Goal: Task Accomplishment & Management: Complete application form

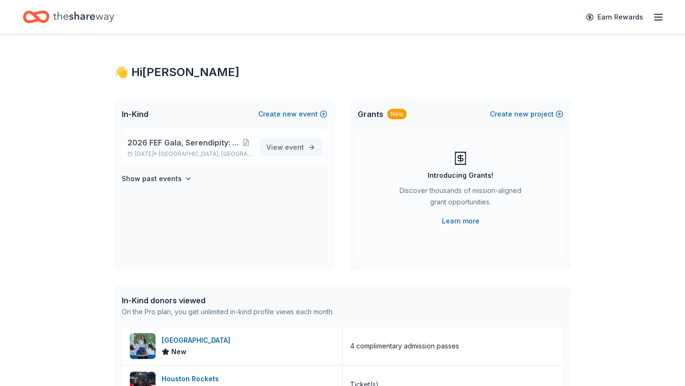
click at [299, 146] on span "event" at bounding box center [294, 147] width 19 height 8
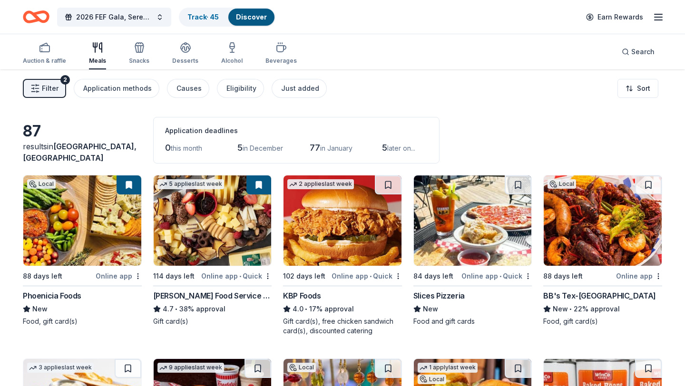
click at [52, 97] on button "Filter 2" at bounding box center [44, 88] width 43 height 19
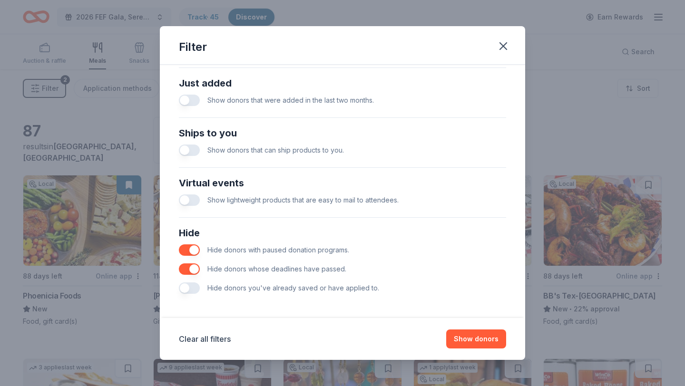
scroll to position [373, 0]
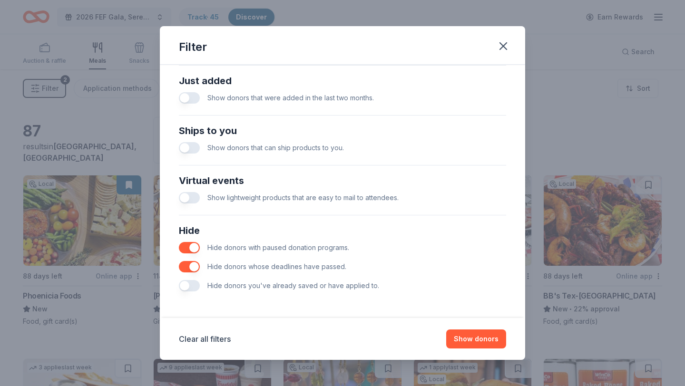
drag, startPoint x: 188, startPoint y: 284, endPoint x: 405, endPoint y: 266, distance: 217.7
click at [402, 266] on div "Hide Hide donors with paused donation programs. Hide donors whose deadlines hav…" at bounding box center [342, 259] width 335 height 80
click at [505, 45] on icon "button" at bounding box center [503, 45] width 13 height 13
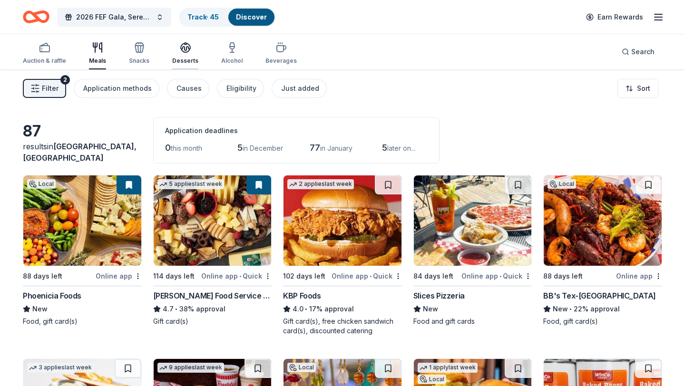
click at [176, 46] on div "button" at bounding box center [185, 47] width 26 height 11
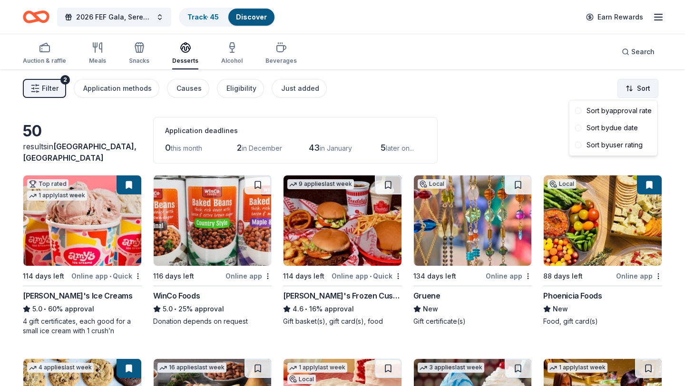
click at [641, 86] on html "2026 FEF Gala, Serendipity: A Sweet Escape Track · 45 Discover Earn Rewards Auc…" at bounding box center [342, 193] width 685 height 386
click at [608, 108] on div "Sort by approval rate" at bounding box center [613, 110] width 84 height 17
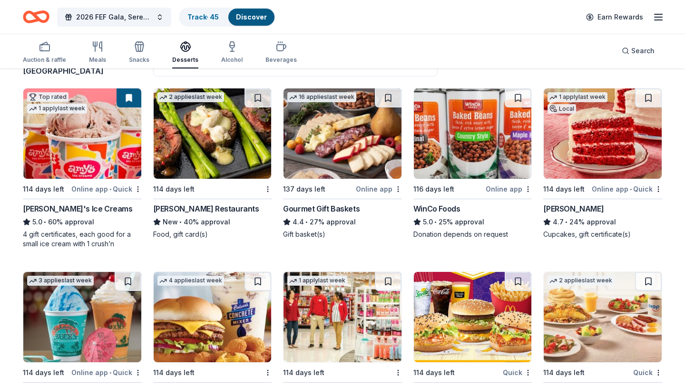
scroll to position [86, 0]
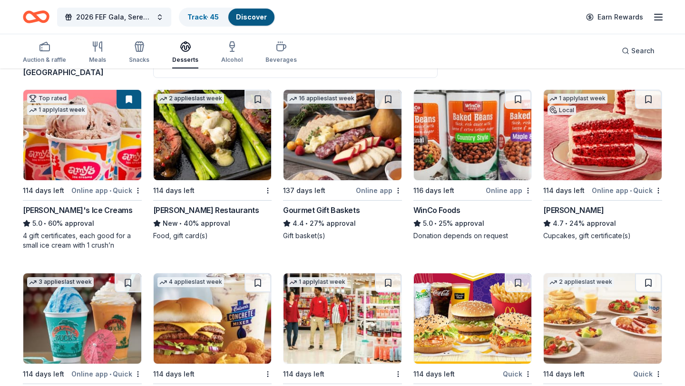
click at [198, 157] on img at bounding box center [213, 135] width 118 height 90
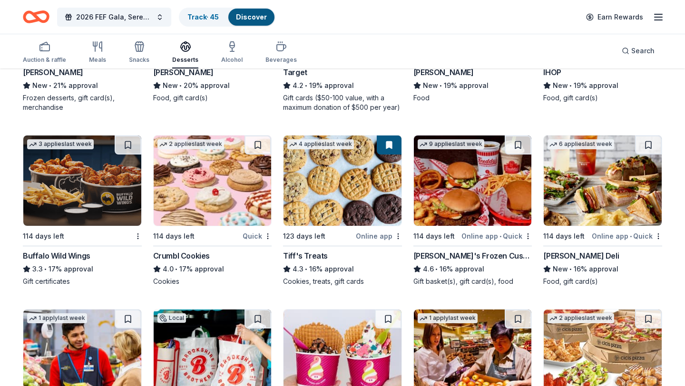
scroll to position [408, 0]
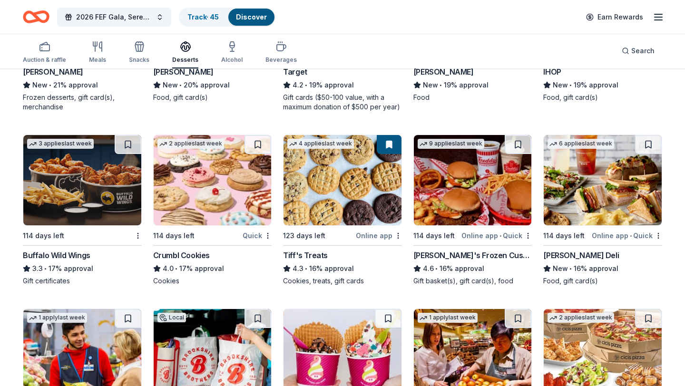
click at [199, 175] on img at bounding box center [213, 180] width 118 height 90
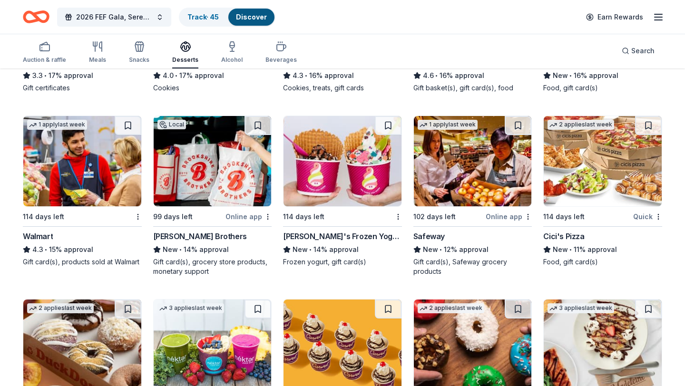
scroll to position [0, 0]
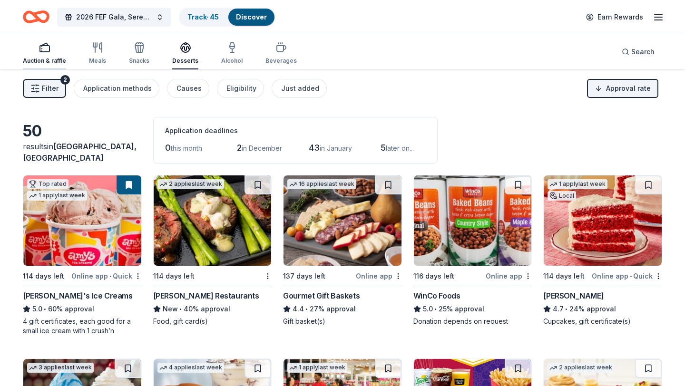
click at [40, 52] on icon "button" at bounding box center [44, 47] width 11 height 11
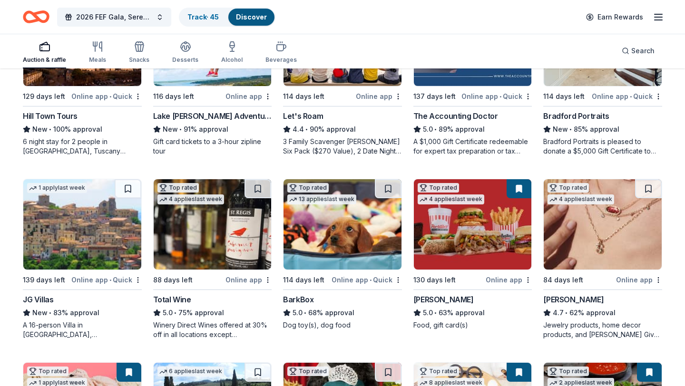
scroll to position [182, 0]
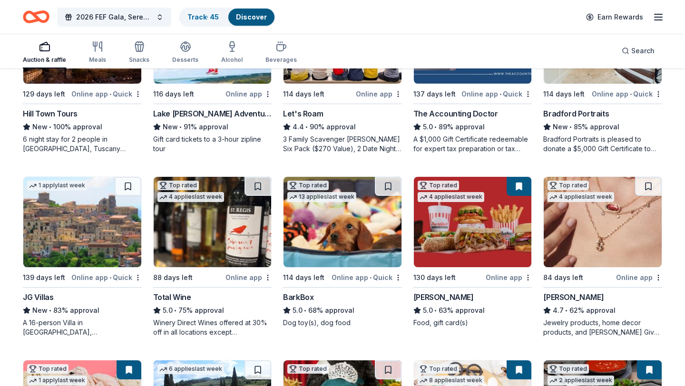
click at [205, 240] on img at bounding box center [213, 222] width 118 height 90
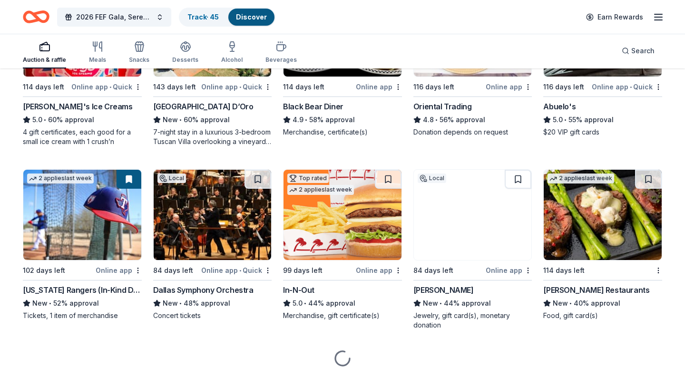
scroll to position [576, 0]
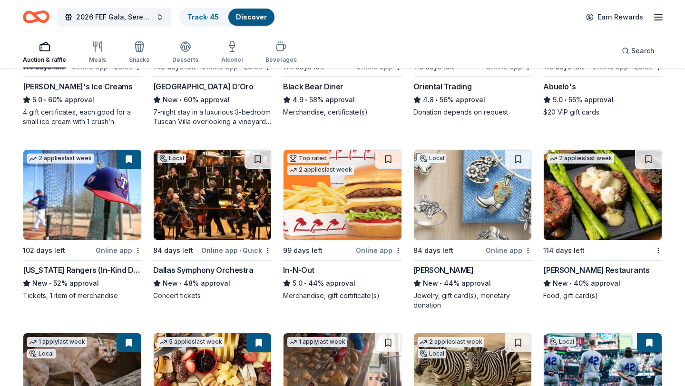
click at [454, 196] on img at bounding box center [473, 195] width 118 height 90
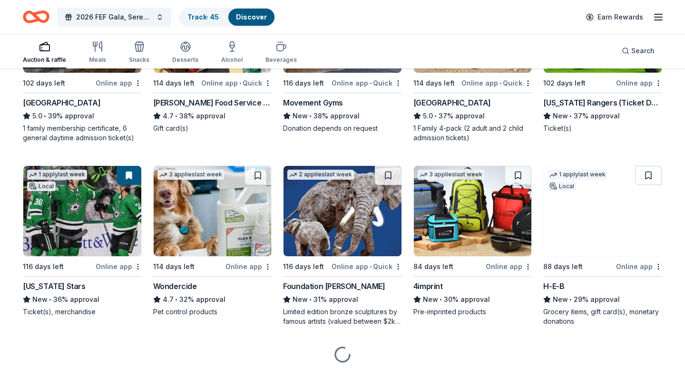
scroll to position [944, 0]
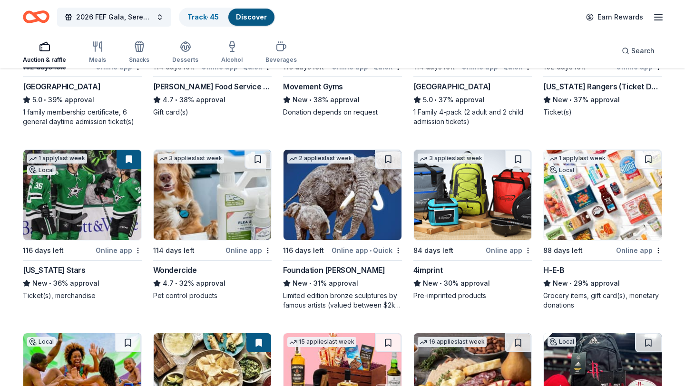
click at [608, 218] on img at bounding box center [603, 195] width 118 height 90
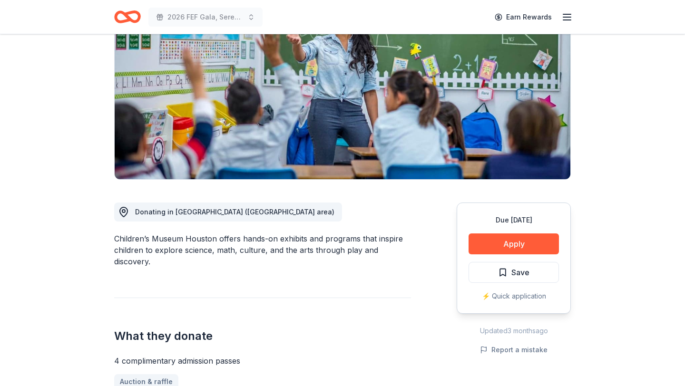
scroll to position [115, 0]
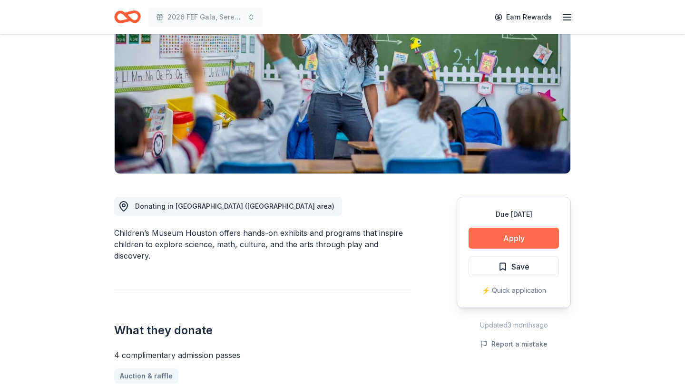
click at [511, 239] on button "Apply" at bounding box center [513, 238] width 90 height 21
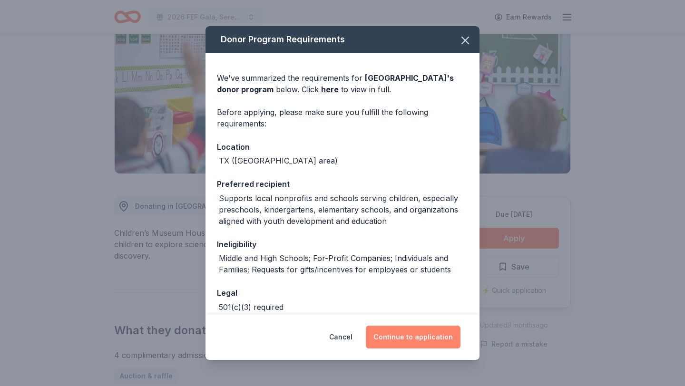
click at [412, 338] on button "Continue to application" at bounding box center [413, 337] width 95 height 23
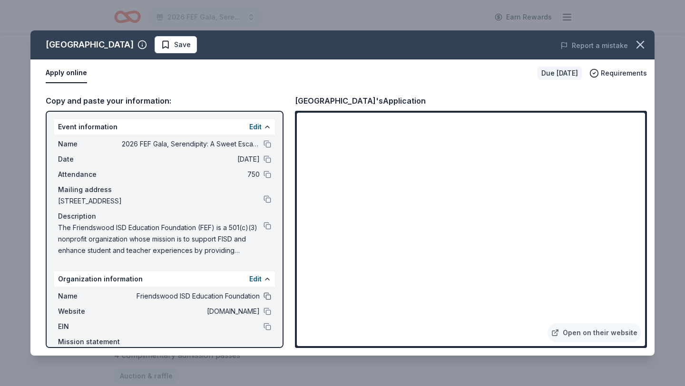
click at [267, 295] on button at bounding box center [267, 296] width 8 height 8
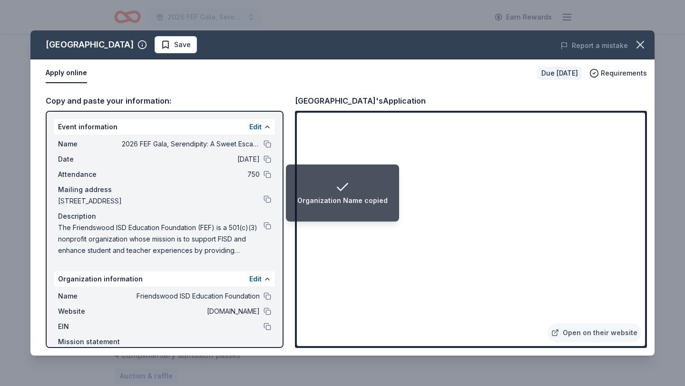
click at [344, 220] on li "Organization Name copied" at bounding box center [342, 193] width 113 height 57
click at [342, 213] on li "Organization Name copied" at bounding box center [342, 193] width 113 height 57
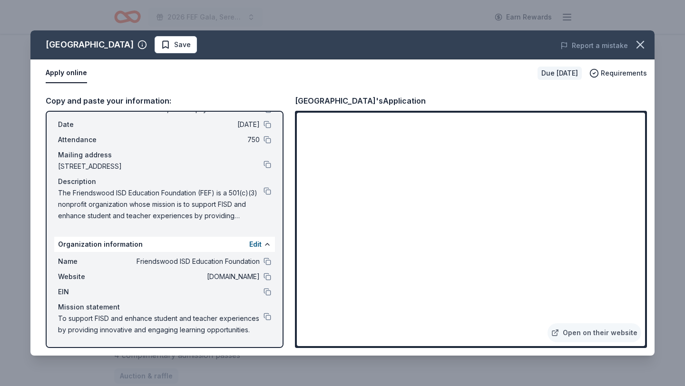
scroll to position [0, 0]
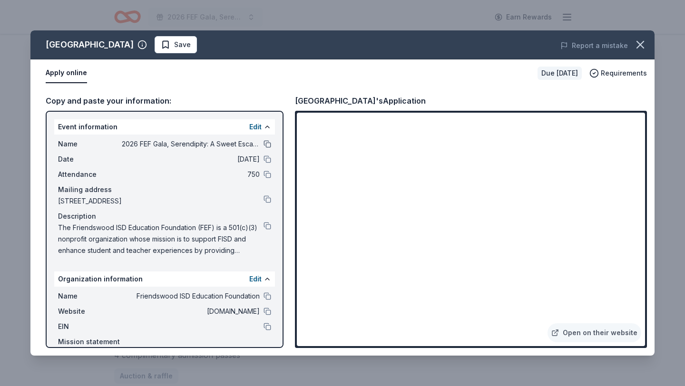
click at [269, 145] on button at bounding box center [267, 144] width 8 height 8
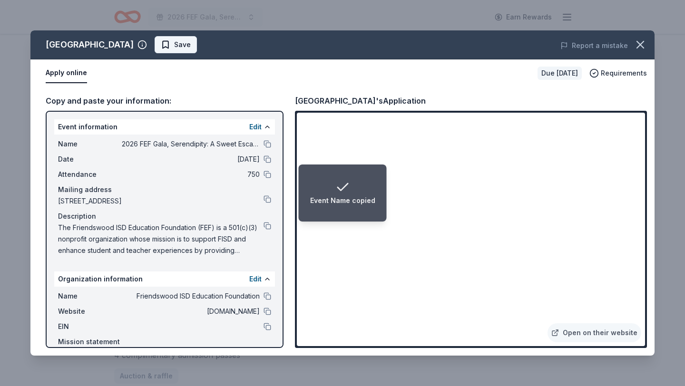
click at [191, 47] on span "Save" at bounding box center [182, 44] width 17 height 11
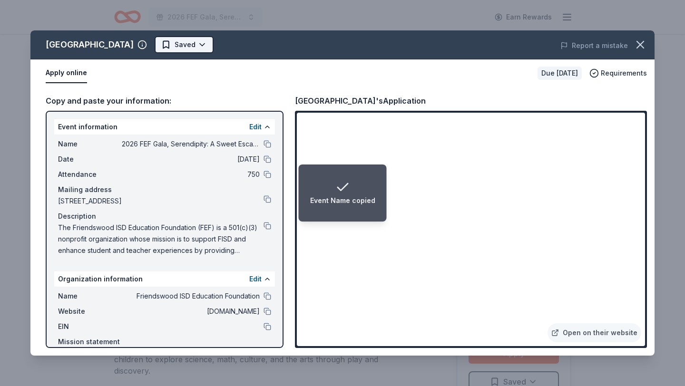
click at [224, 45] on html "Event Name copied 2026 FEF Gala, Serendipity: A Sweet Escape Earn Rewards Due i…" at bounding box center [342, 193] width 685 height 386
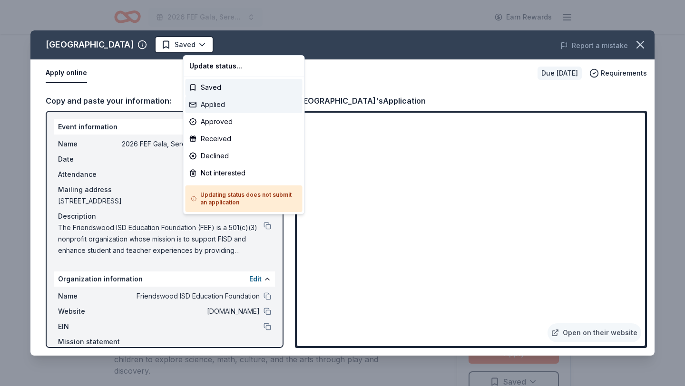
click at [214, 103] on div "Applied" at bounding box center [243, 104] width 117 height 17
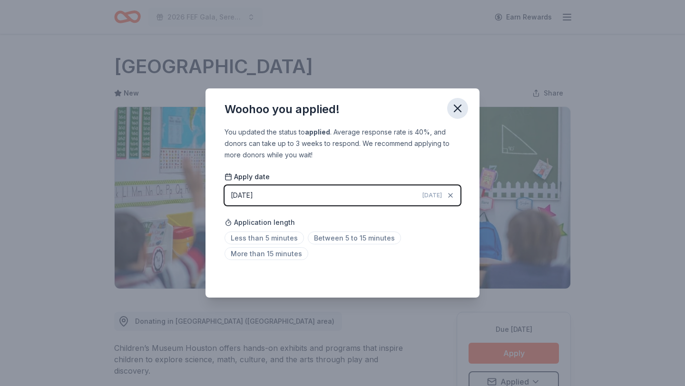
click at [458, 111] on icon "button" at bounding box center [457, 108] width 13 height 13
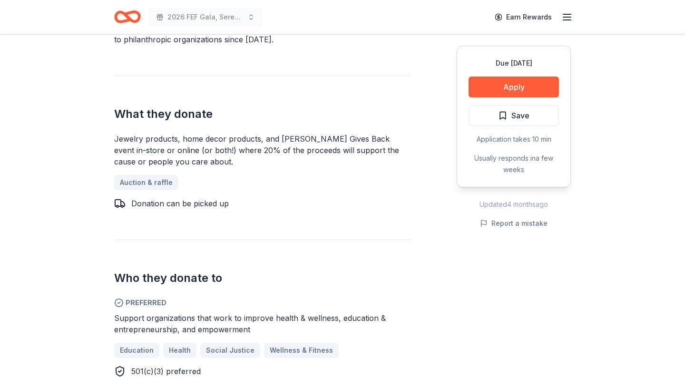
scroll to position [389, 0]
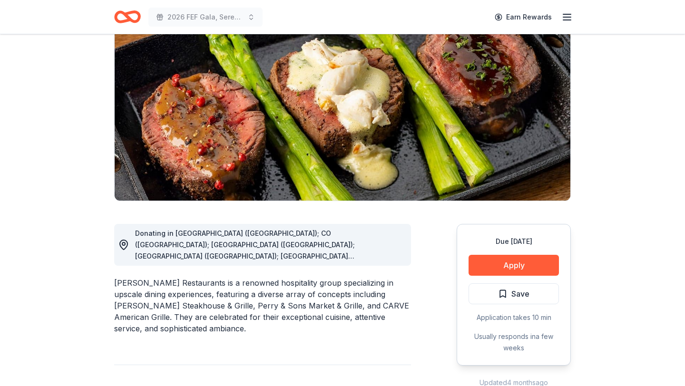
scroll to position [89, 0]
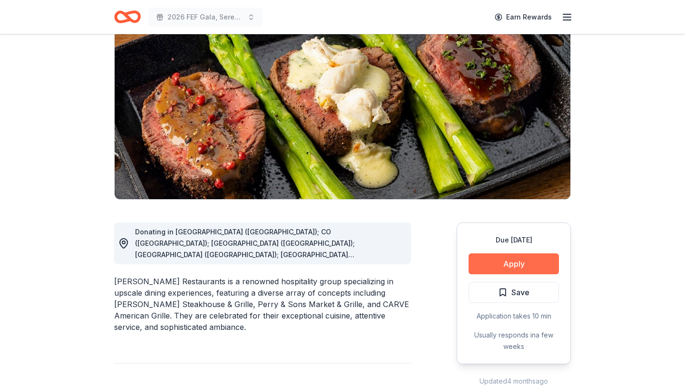
click at [508, 263] on button "Apply" at bounding box center [513, 263] width 90 height 21
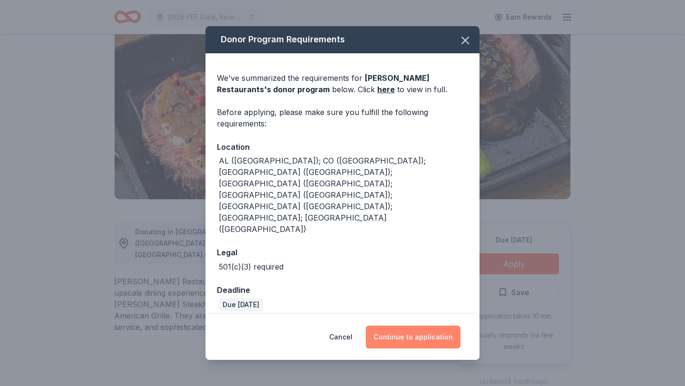
click at [428, 326] on button "Continue to application" at bounding box center [413, 337] width 95 height 23
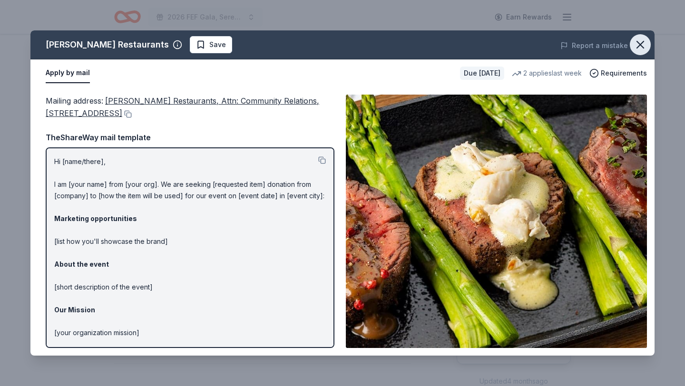
click at [643, 46] on icon "button" at bounding box center [639, 44] width 13 height 13
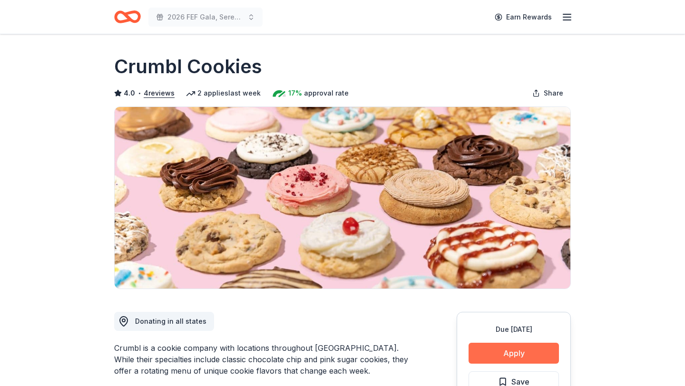
click at [519, 351] on button "Apply" at bounding box center [513, 353] width 90 height 21
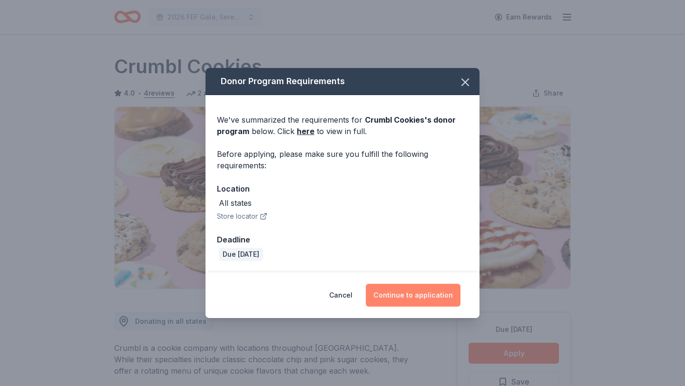
click at [406, 291] on button "Continue to application" at bounding box center [413, 295] width 95 height 23
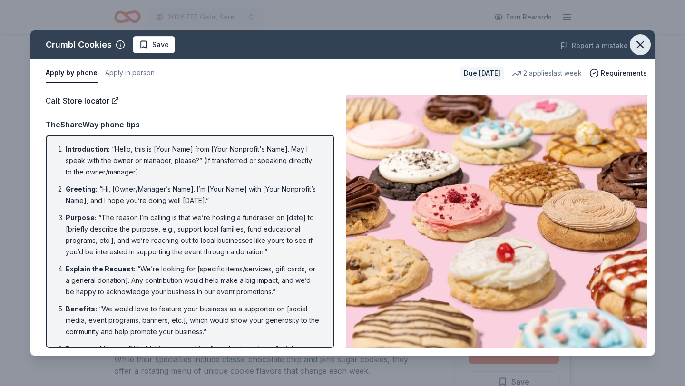
click at [637, 45] on icon "button" at bounding box center [639, 44] width 13 height 13
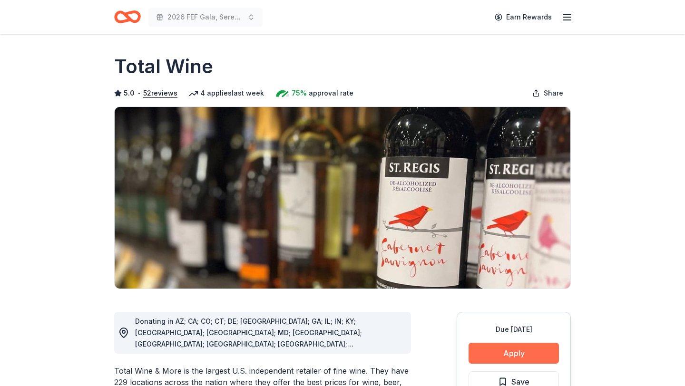
click at [534, 347] on button "Apply" at bounding box center [513, 353] width 90 height 21
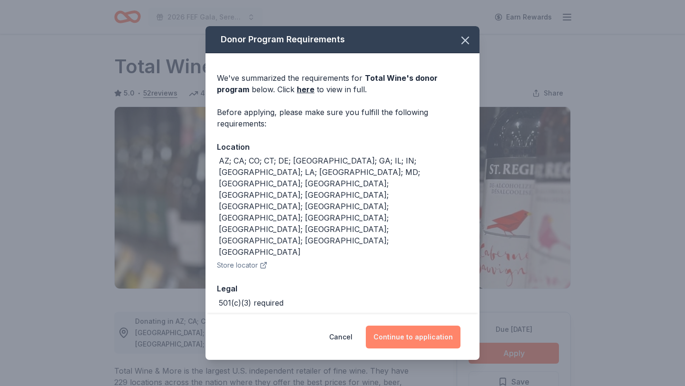
click at [425, 326] on button "Continue to application" at bounding box center [413, 337] width 95 height 23
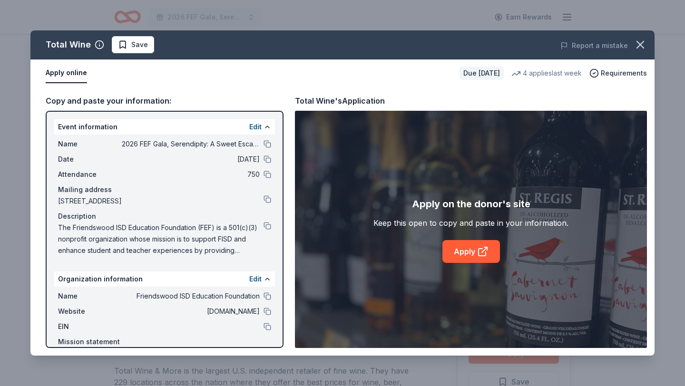
scroll to position [35, 0]
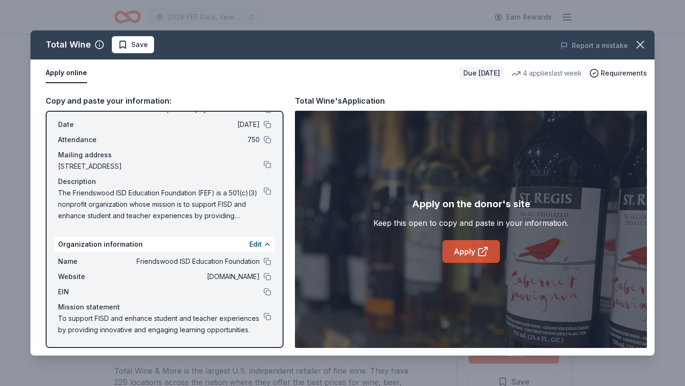
click at [456, 250] on link "Apply" at bounding box center [471, 251] width 58 height 23
click at [642, 47] on icon "button" at bounding box center [640, 44] width 7 height 7
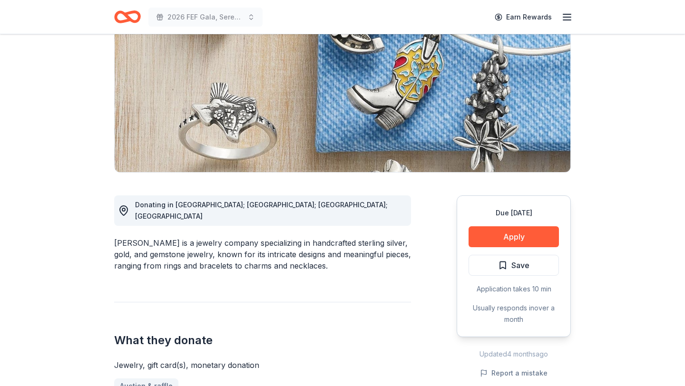
scroll to position [129, 0]
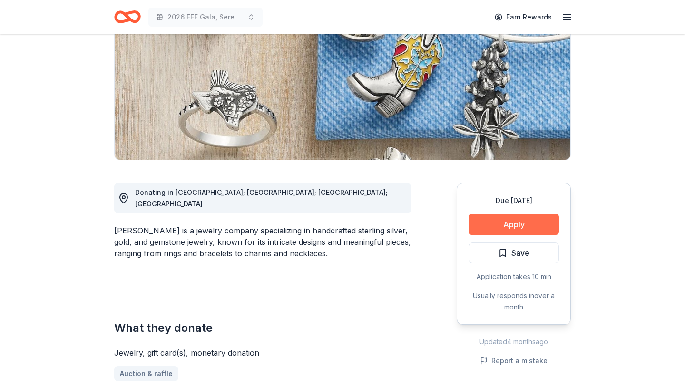
click at [507, 226] on button "Apply" at bounding box center [513, 224] width 90 height 21
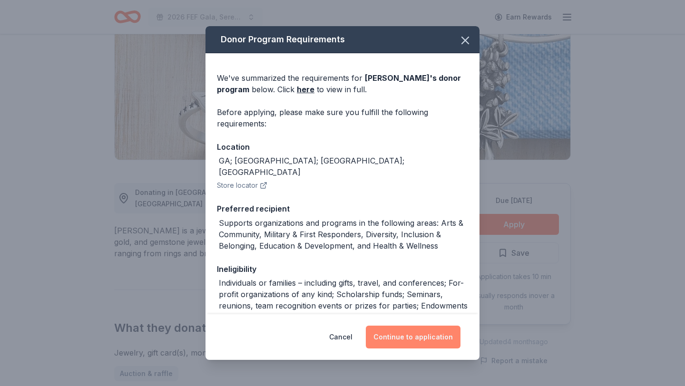
click at [403, 333] on button "Continue to application" at bounding box center [413, 337] width 95 height 23
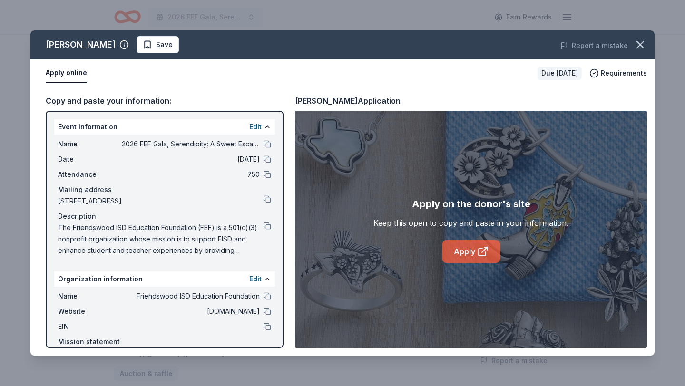
click at [471, 259] on link "Apply" at bounding box center [471, 251] width 58 height 23
click at [638, 51] on icon "button" at bounding box center [639, 44] width 13 height 13
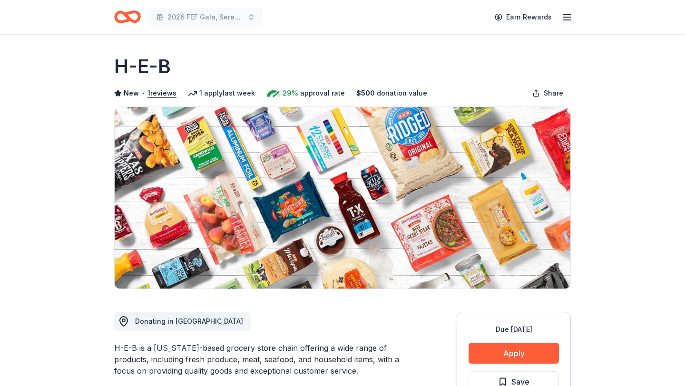
click at [511, 341] on div "Due [DATE] Apply Save Application takes 10 min Usually responds in a few weeks" at bounding box center [514, 383] width 114 height 142
click at [514, 354] on button "Apply" at bounding box center [513, 353] width 90 height 21
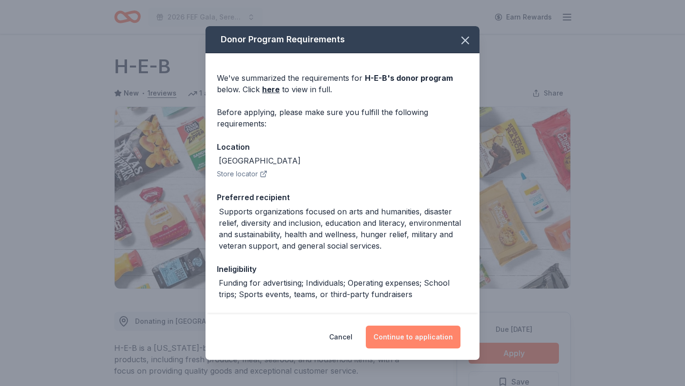
click at [415, 339] on button "Continue to application" at bounding box center [413, 337] width 95 height 23
